Goal: Navigation & Orientation: Understand site structure

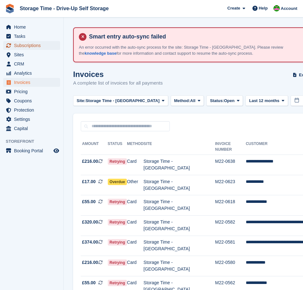
click at [23, 44] on span "Subscriptions" at bounding box center [33, 45] width 38 height 9
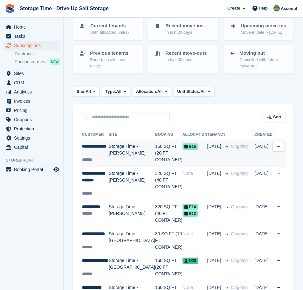
scroll to position [85, 0]
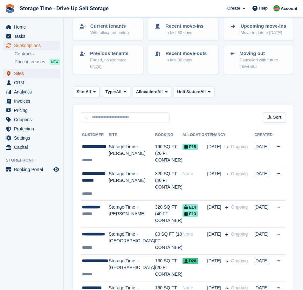
click at [21, 72] on span "Sites" at bounding box center [33, 73] width 38 height 9
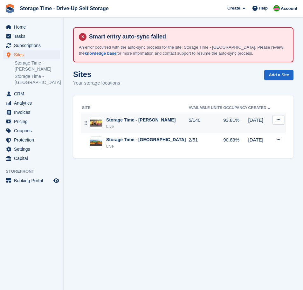
click at [151, 125] on div "Live" at bounding box center [140, 127] width 69 height 6
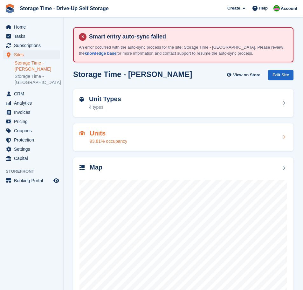
click at [123, 140] on div "93.81% occupancy" at bounding box center [109, 141] width 38 height 7
click at [129, 102] on div "Unit Types 4 types" at bounding box center [184, 103] width 208 height 15
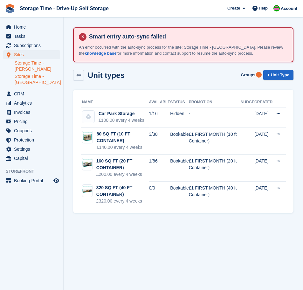
click at [25, 83] on link "Storage Time - [GEOGRAPHIC_DATA]" at bounding box center [38, 80] width 46 height 12
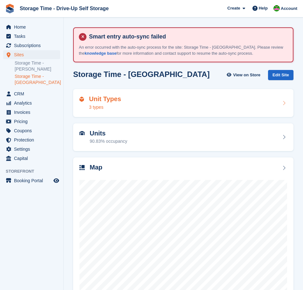
click at [164, 107] on div "Unit Types 3 types" at bounding box center [184, 103] width 208 height 15
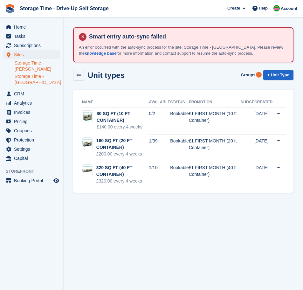
click at [26, 68] on link "Storage Time - [PERSON_NAME]" at bounding box center [38, 66] width 46 height 12
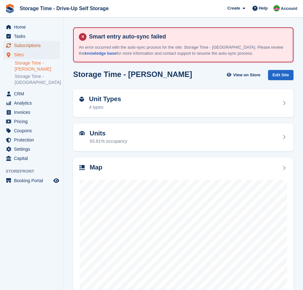
click at [21, 46] on span "Subscriptions" at bounding box center [33, 45] width 38 height 9
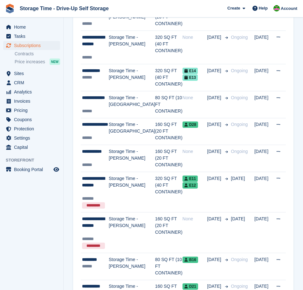
scroll to position [222, 0]
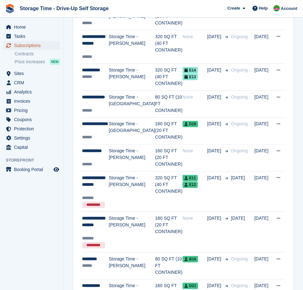
click at [40, 46] on span "Subscriptions" at bounding box center [33, 45] width 38 height 9
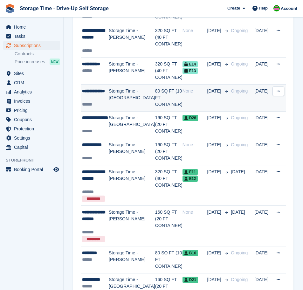
scroll to position [230, 0]
